Goal: Information Seeking & Learning: Learn about a topic

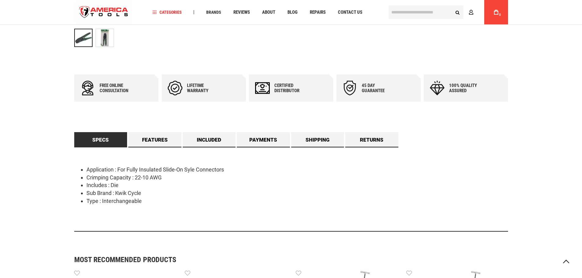
scroll to position [244, 0]
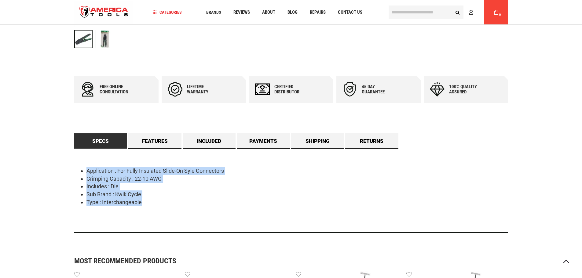
drag, startPoint x: 88, startPoint y: 170, endPoint x: 179, endPoint y: 199, distance: 95.9
click at [179, 199] on ul "Application : For Fully Insulated Slide-On Syle Connectors Crimping Capacity : …" at bounding box center [291, 186] width 434 height 39
copy ul "Application : For Fully Insulated Slide-On Syle Connectors Crimping Capacity : …"
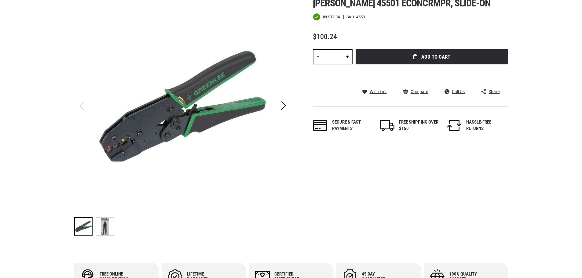
scroll to position [0, 0]
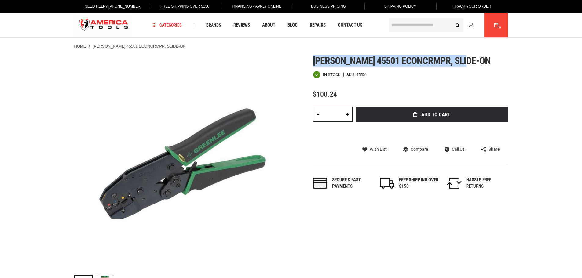
drag, startPoint x: 312, startPoint y: 60, endPoint x: 469, endPoint y: 64, distance: 156.7
click at [469, 64] on div "Skip to the end of the images gallery Skip to the beginning of the images galle…" at bounding box center [291, 175] width 434 height 241
copy span "[PERSON_NAME] 45501 econcrmpr, slide-on"
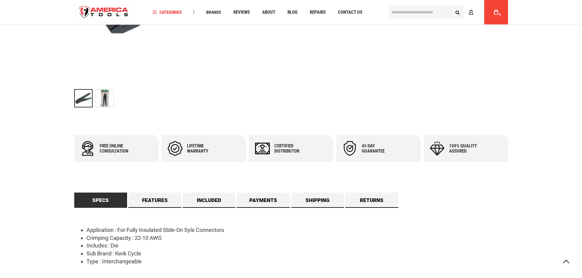
scroll to position [244, 0]
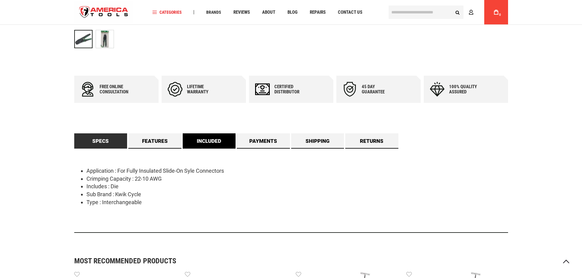
click at [210, 146] on link "Included" at bounding box center [209, 140] width 53 height 15
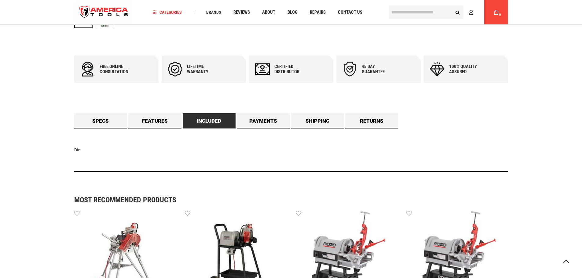
scroll to position [336, 0]
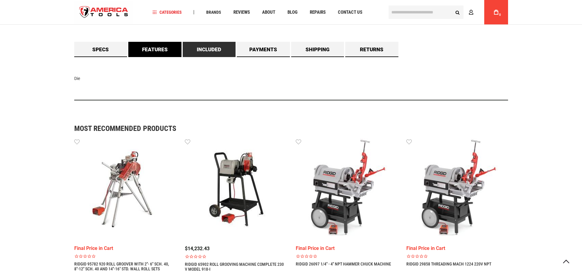
click at [156, 47] on link "Features" at bounding box center [154, 49] width 53 height 15
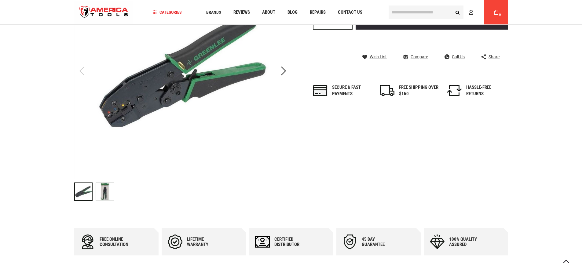
scroll to position [0, 0]
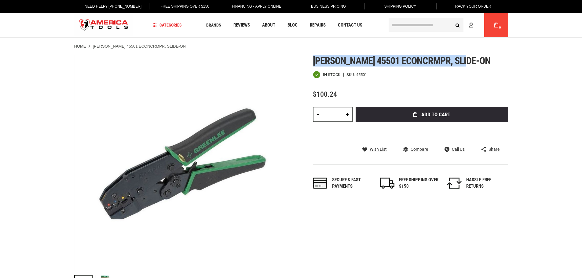
drag, startPoint x: 312, startPoint y: 62, endPoint x: 467, endPoint y: 65, distance: 155.1
click at [467, 65] on h1 "[PERSON_NAME] 45501 econcrmpr, slide-on" at bounding box center [410, 60] width 195 height 11
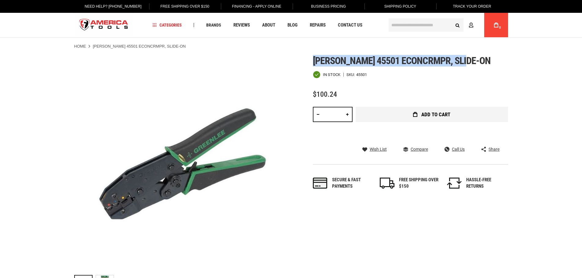
copy span "[PERSON_NAME] 45501 econcrmpr, slide-on"
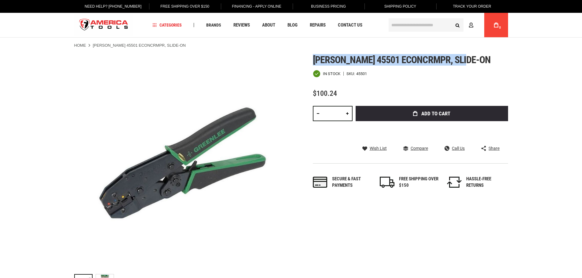
scroll to position [31, 0]
